Goal: Navigation & Orientation: Find specific page/section

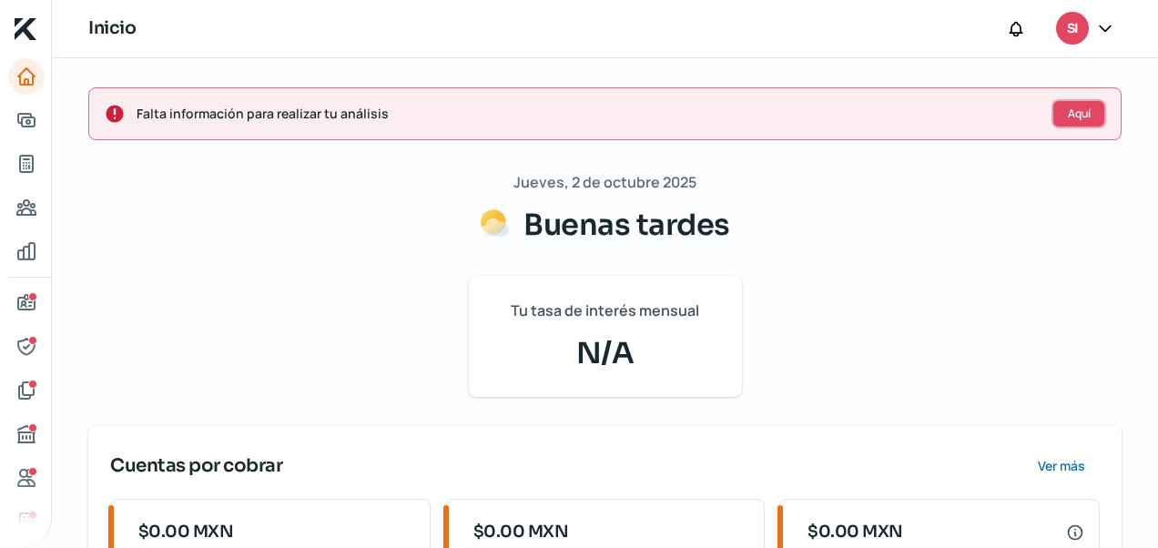
click at [1068, 108] on span "Aquí" at bounding box center [1079, 113] width 23 height 11
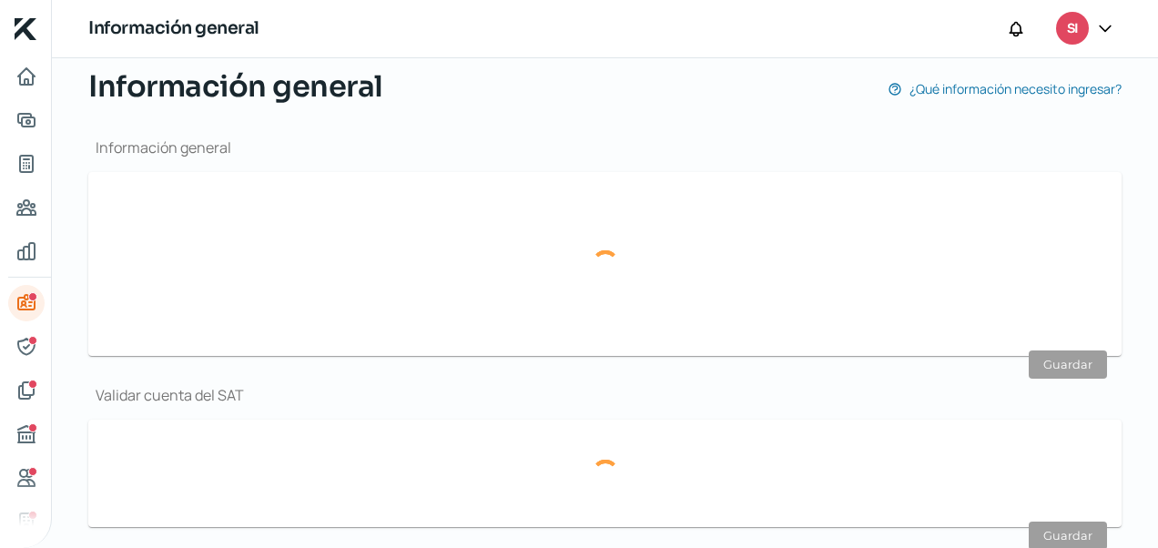
type input "[EMAIL_ADDRESS][DOMAIN_NAME]"
type input "55 - 5405 - 6204"
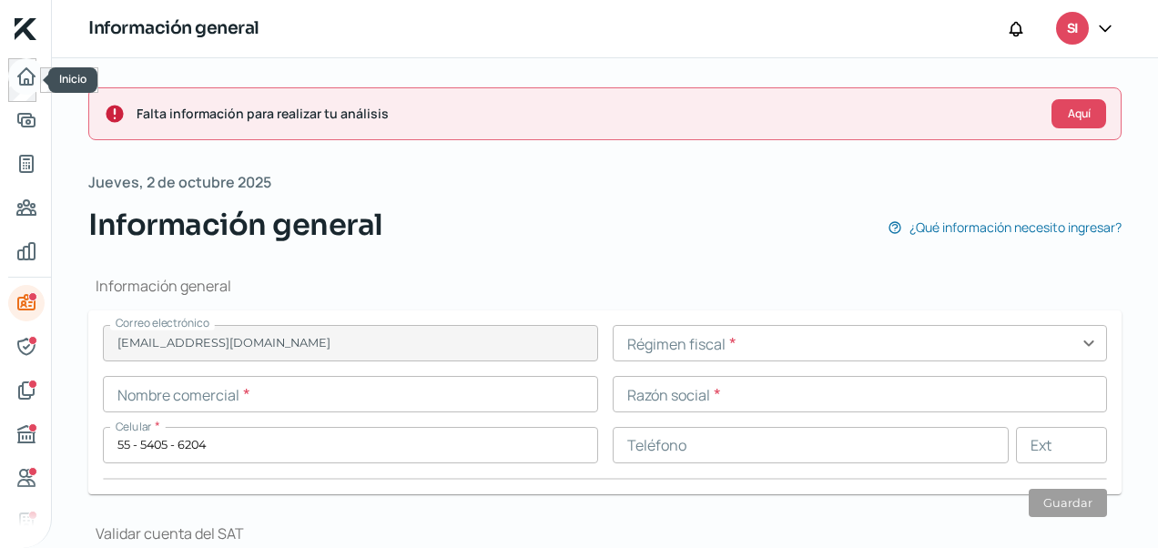
click at [22, 78] on icon "Inicio" at bounding box center [26, 77] width 22 height 22
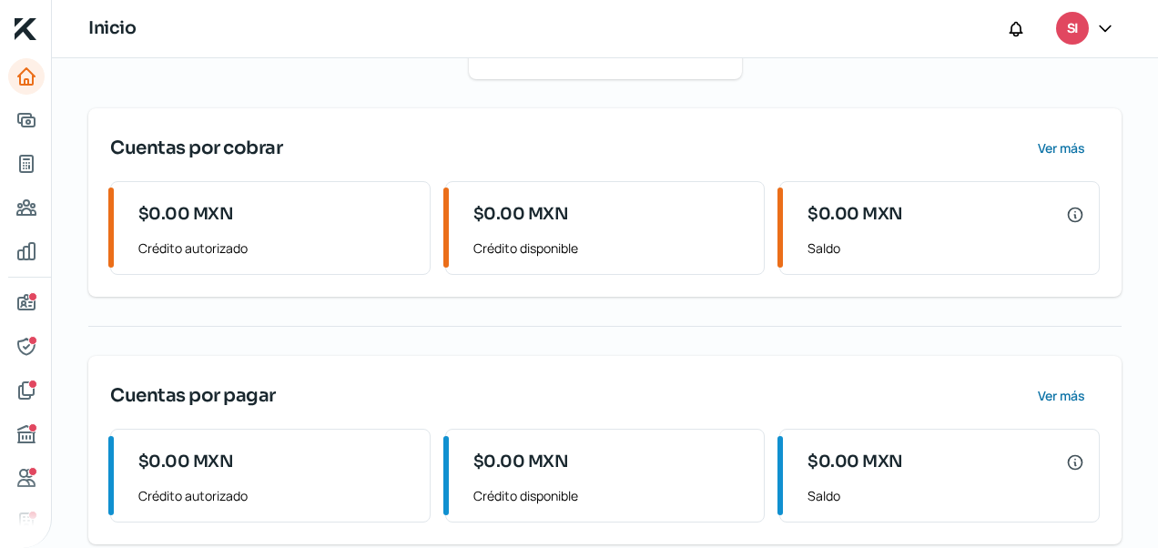
scroll to position [341, 0]
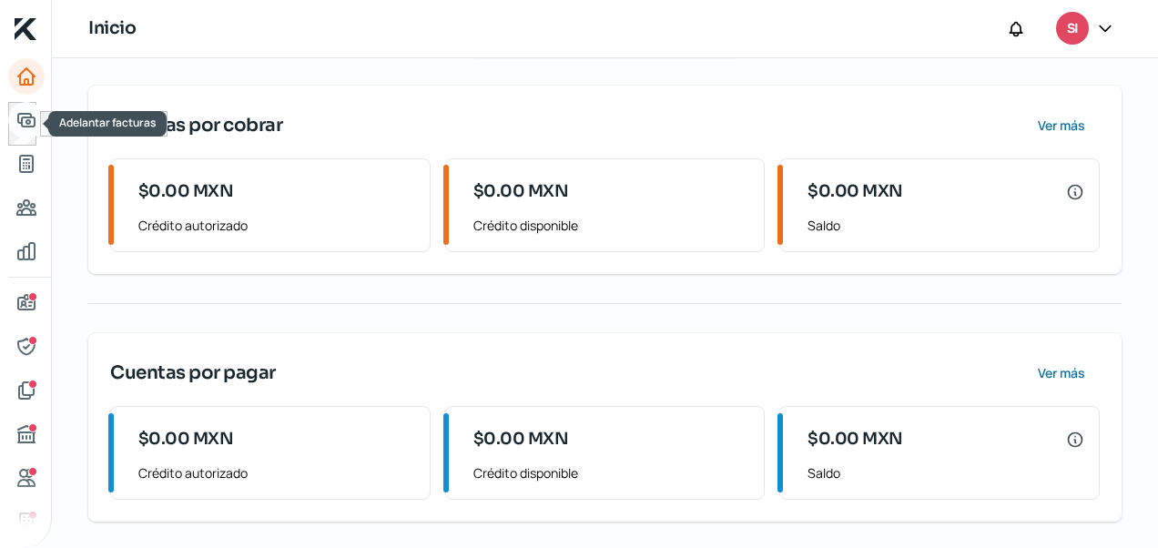
click at [23, 117] on icon "Adelantar facturas" at bounding box center [26, 120] width 16 height 13
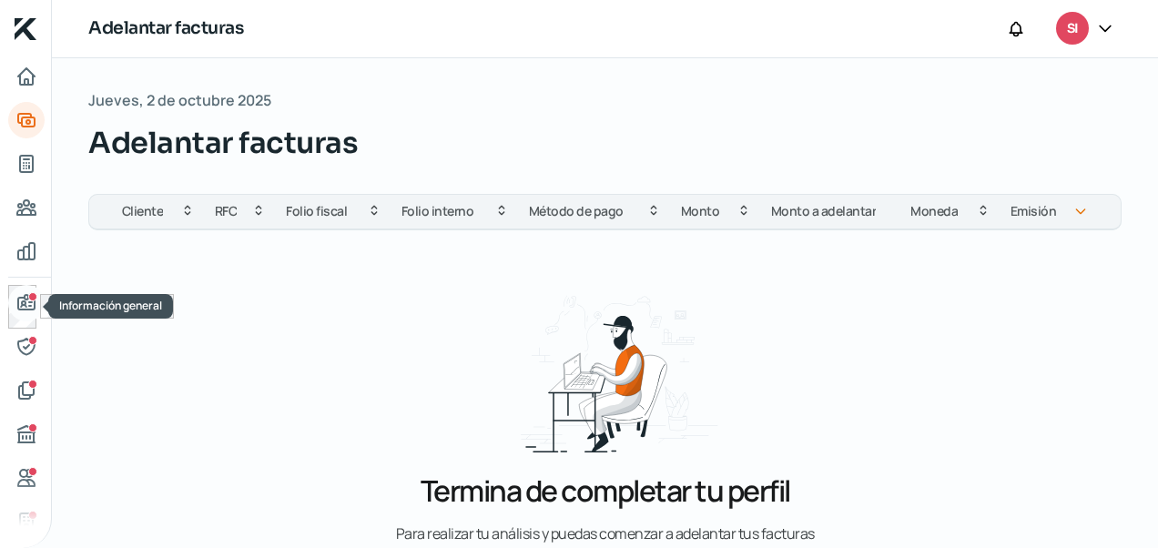
click at [30, 300] on icon "Información general" at bounding box center [26, 302] width 16 height 15
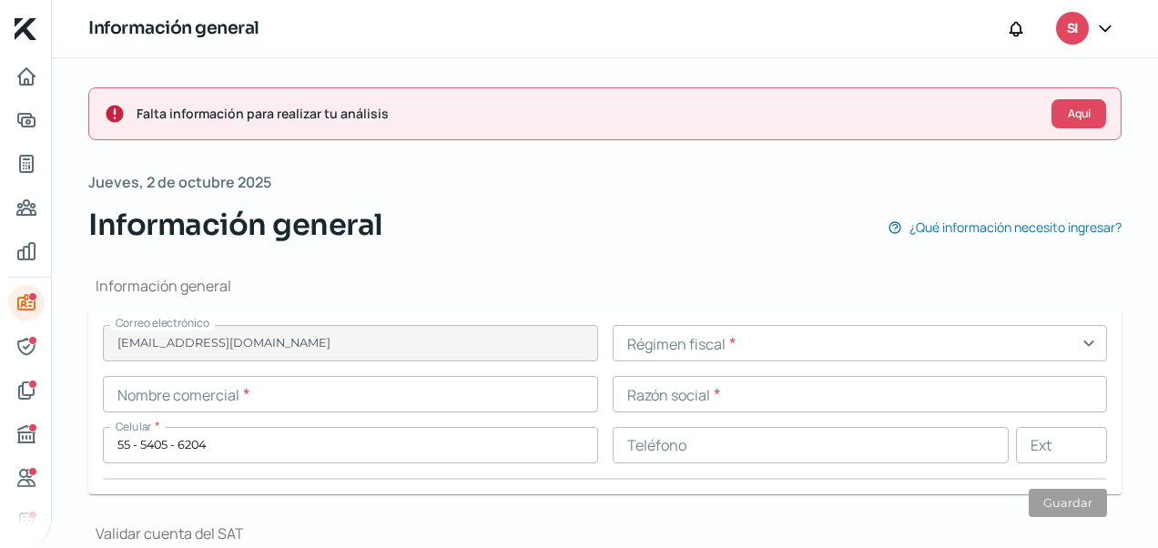
click at [1109, 22] on icon at bounding box center [1105, 28] width 18 height 18
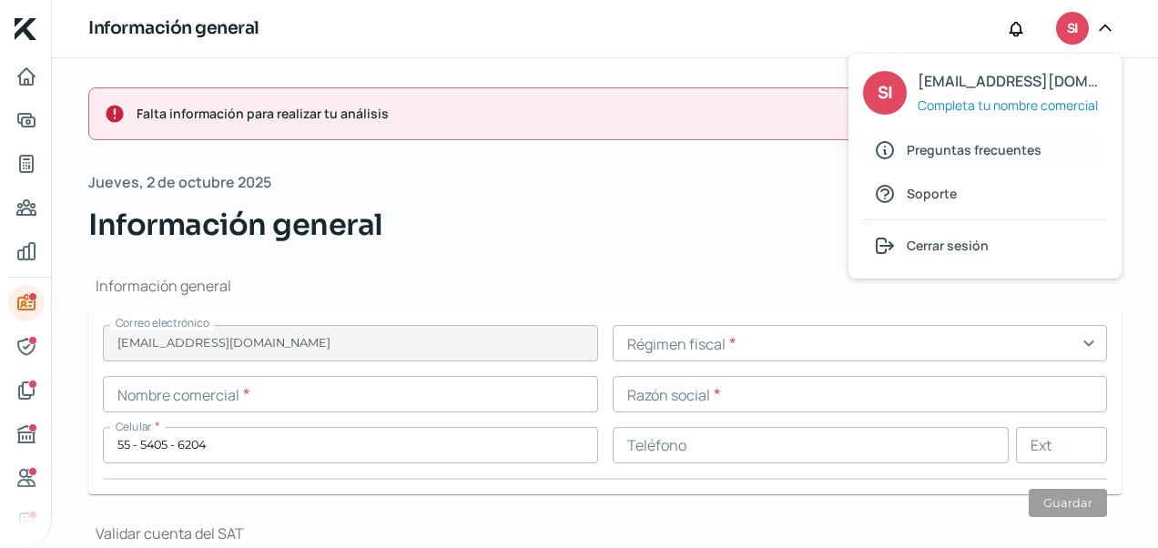
click at [969, 151] on span "Preguntas frecuentes" at bounding box center [974, 149] width 135 height 23
